Goal: Find specific page/section: Find specific page/section

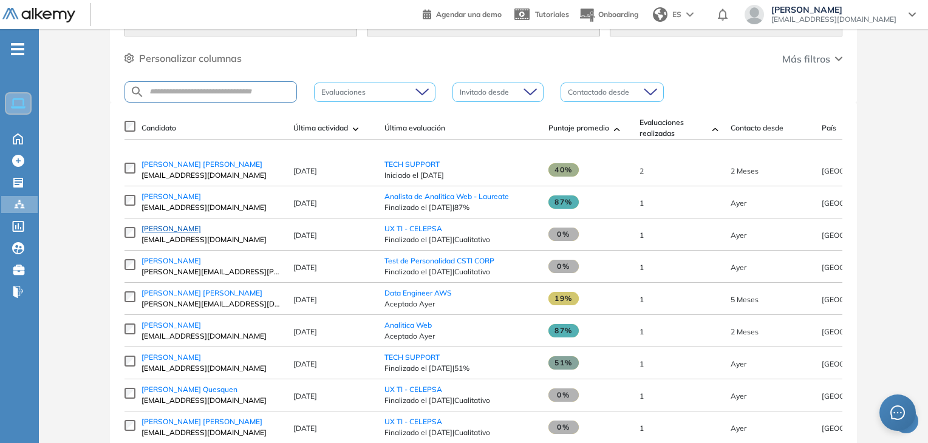
click at [176, 233] on span "[PERSON_NAME]" at bounding box center [171, 228] width 60 height 9
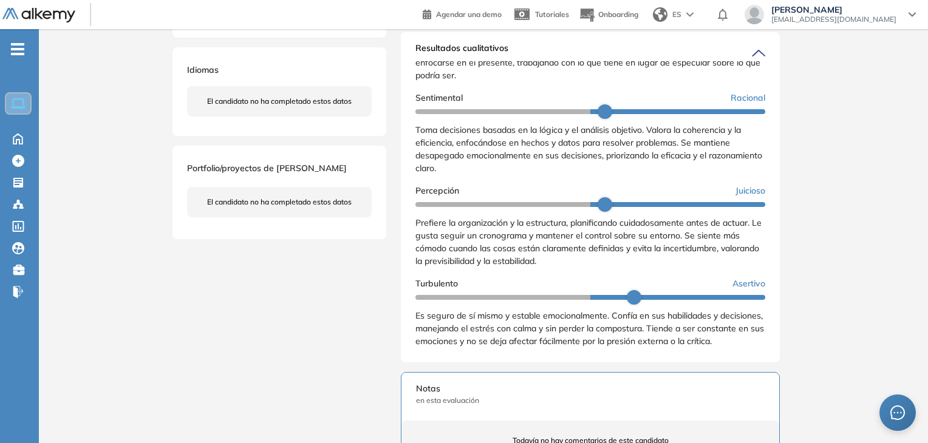
scroll to position [304, 0]
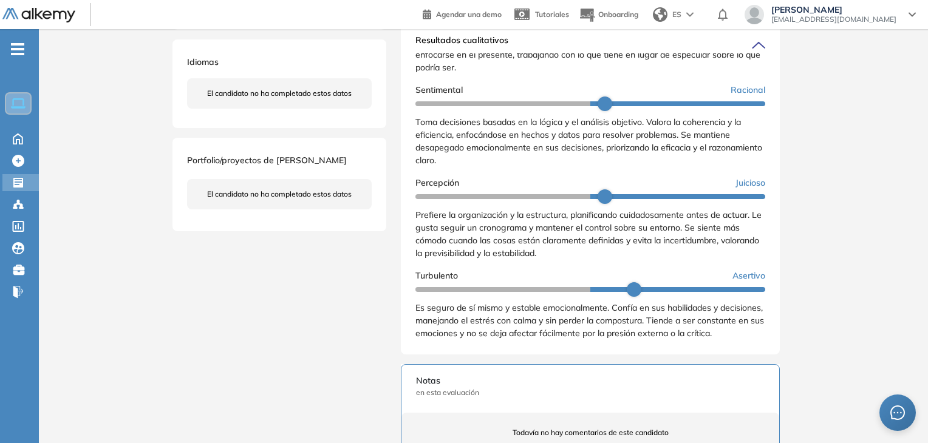
click at [21, 180] on icon at bounding box center [18, 183] width 10 height 10
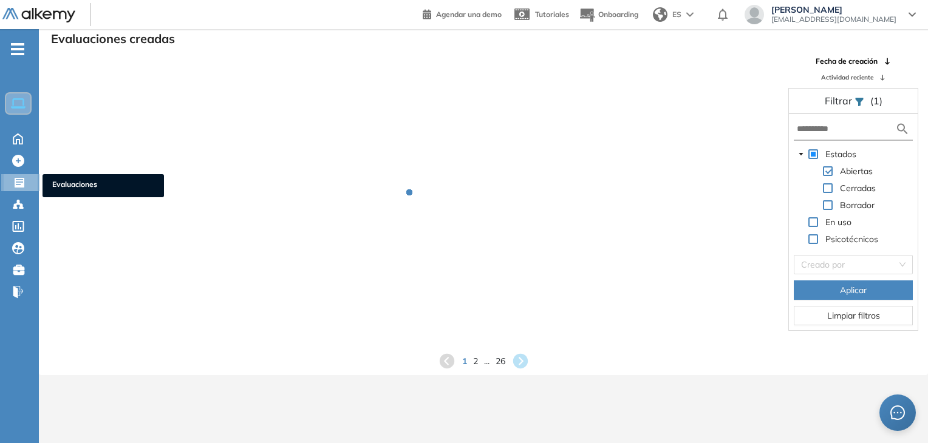
scroll to position [29, 0]
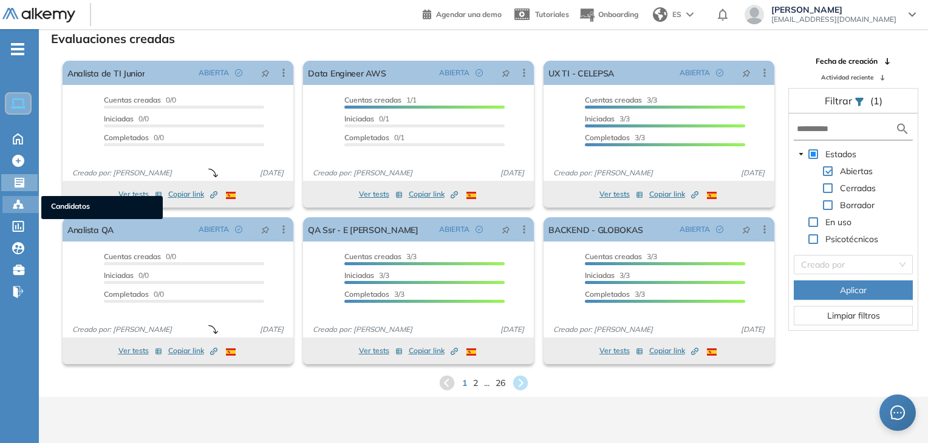
click at [11, 205] on div "Candidatos Candidatos" at bounding box center [20, 204] width 36 height 17
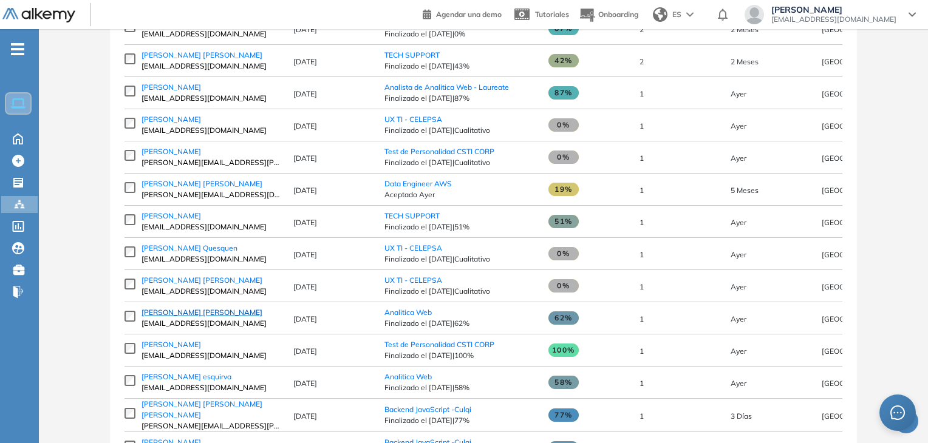
scroll to position [304, 0]
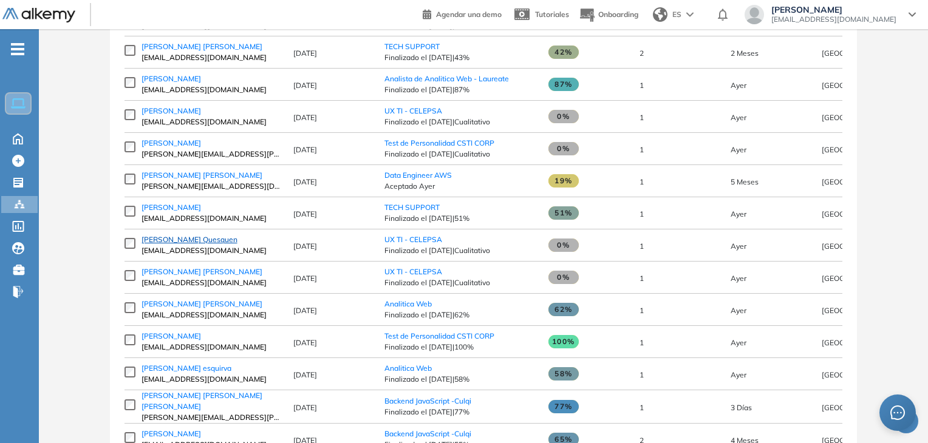
click at [206, 244] on span "[PERSON_NAME] Quesquen" at bounding box center [189, 239] width 96 height 9
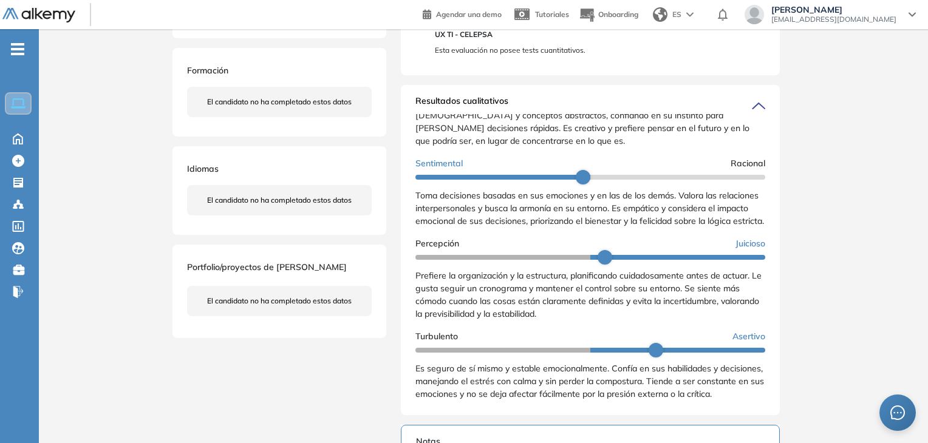
scroll to position [213, 0]
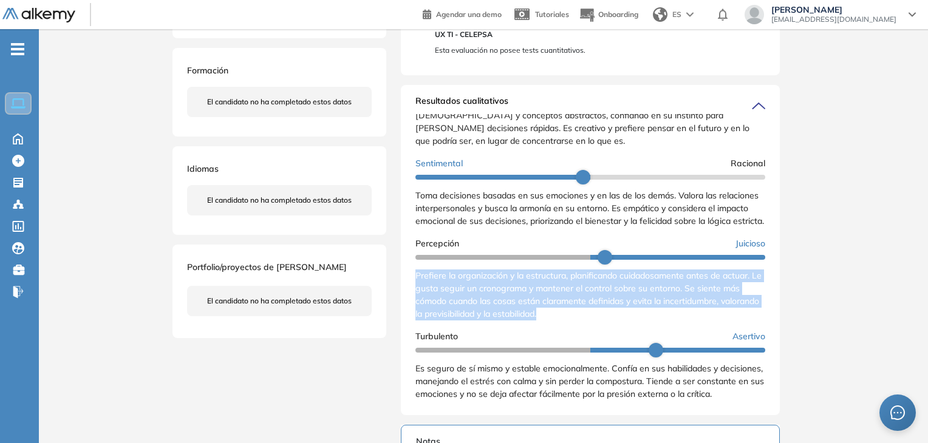
drag, startPoint x: 415, startPoint y: 276, endPoint x: 616, endPoint y: 319, distance: 205.0
click at [616, 319] on div "Prefiere la organización y la estructura, planificando cuidadosamente antes de …" at bounding box center [590, 295] width 350 height 51
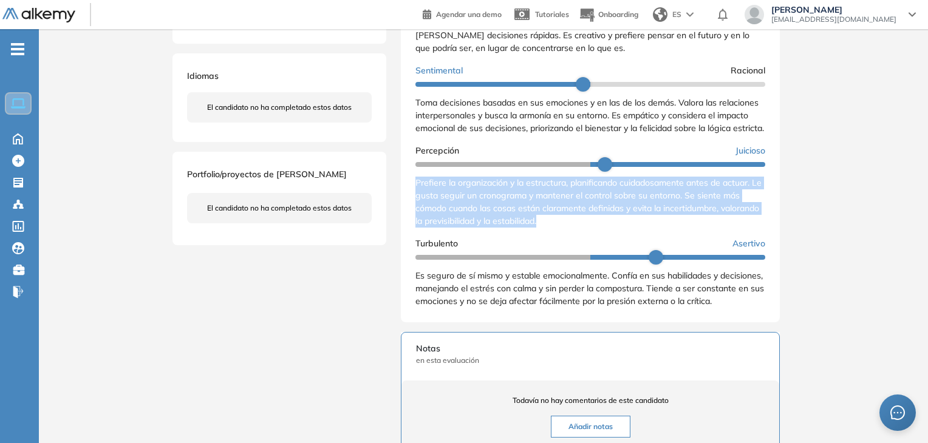
scroll to position [364, 0]
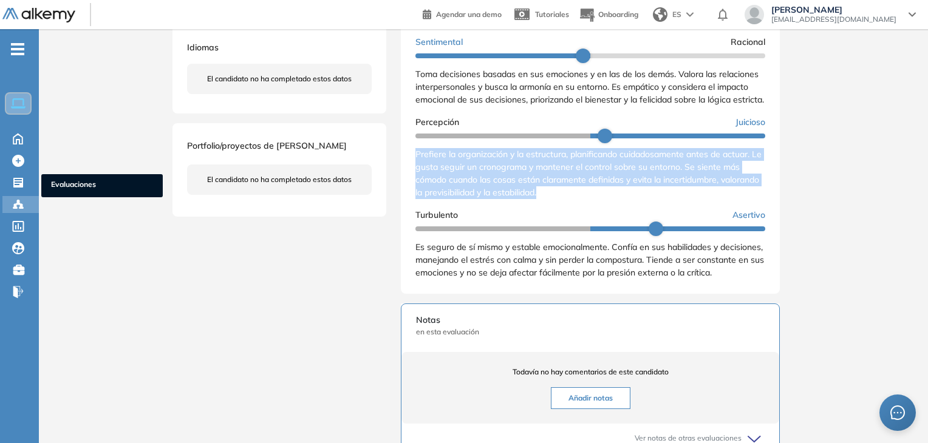
click at [14, 199] on icon at bounding box center [18, 205] width 12 height 12
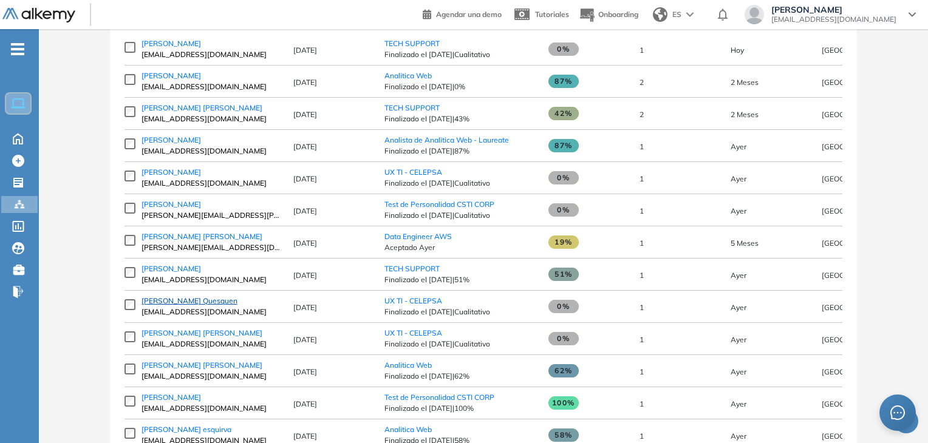
scroll to position [243, 0]
click at [225, 337] on span "[PERSON_NAME] [PERSON_NAME]" at bounding box center [201, 332] width 121 height 9
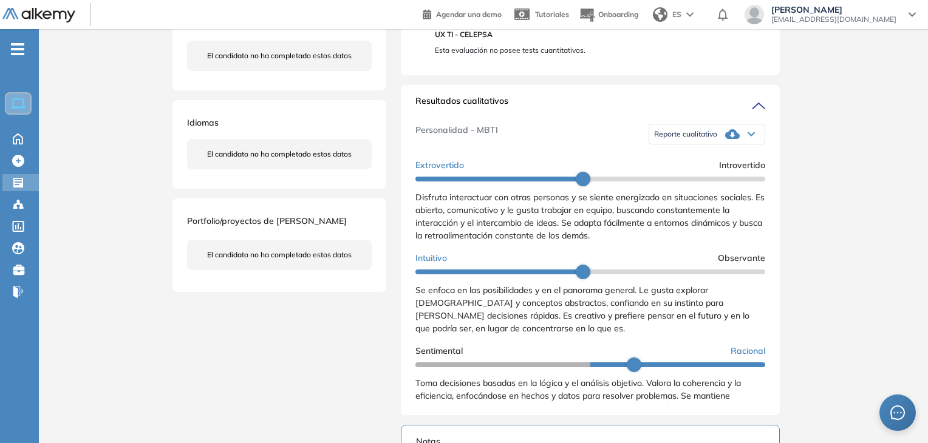
click at [24, 190] on div "Evaluaciones Evaluaciones" at bounding box center [20, 182] width 36 height 17
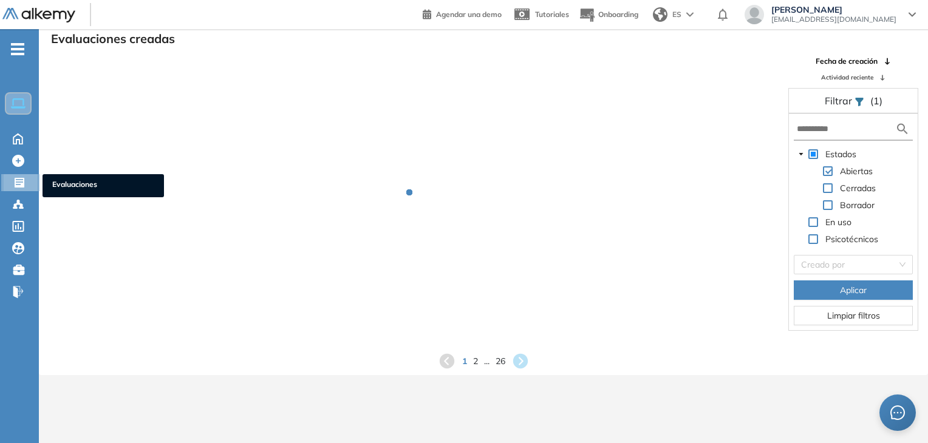
scroll to position [29, 0]
click at [24, 186] on icon at bounding box center [19, 183] width 12 height 12
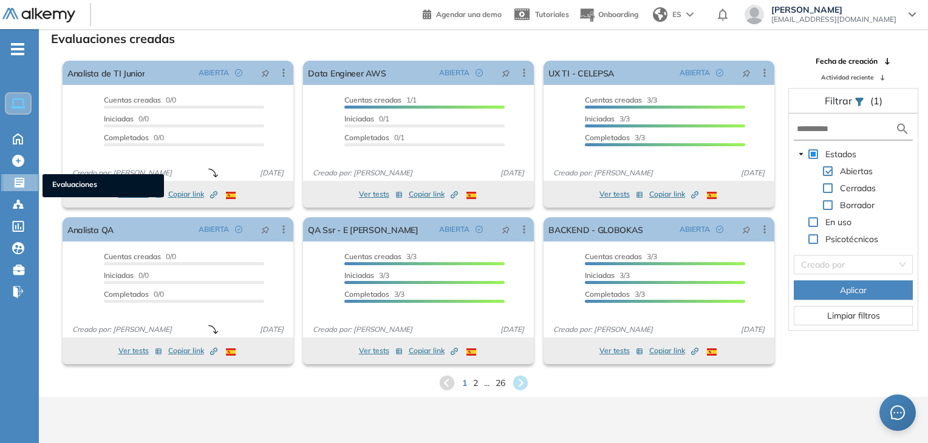
click at [19, 185] on icon at bounding box center [20, 183] width 10 height 10
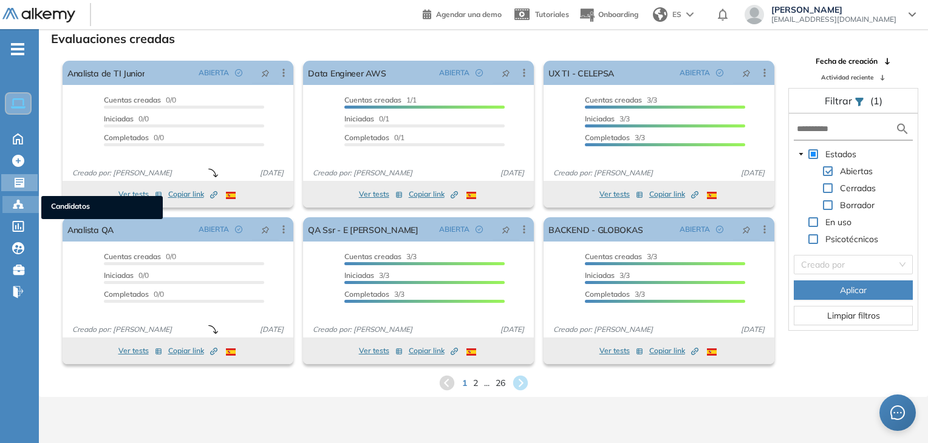
click at [18, 206] on icon at bounding box center [18, 205] width 12 height 12
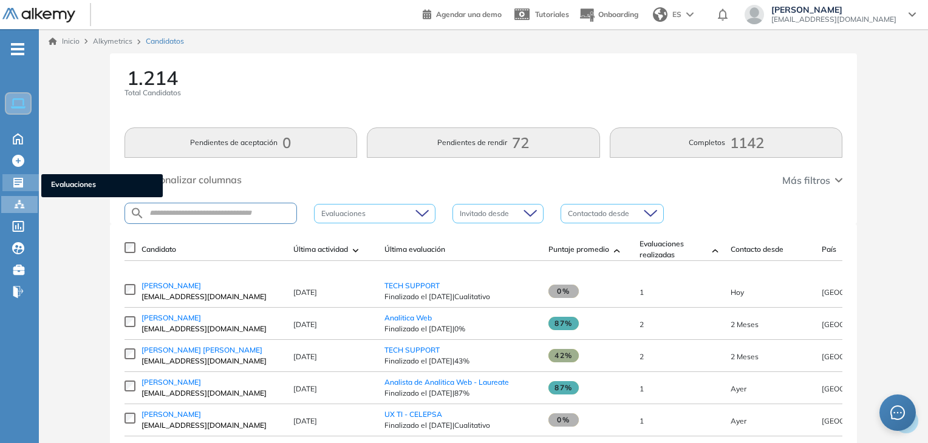
click at [21, 178] on icon at bounding box center [18, 183] width 10 height 10
